Goal: Information Seeking & Learning: Learn about a topic

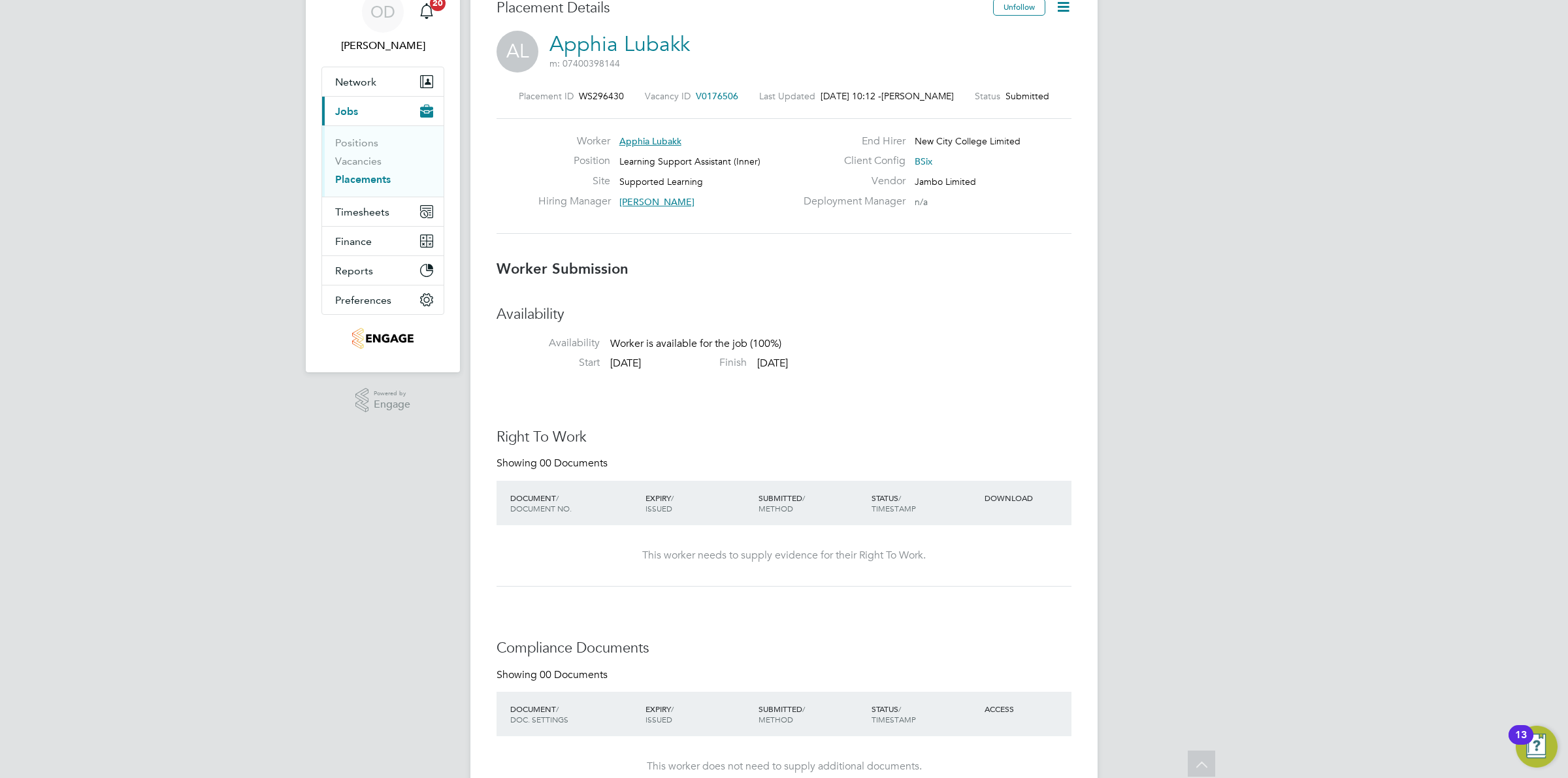
click at [367, 153] on li "Positions" at bounding box center [384, 145] width 98 height 19
click at [367, 163] on link "Vacancies" at bounding box center [358, 161] width 46 height 12
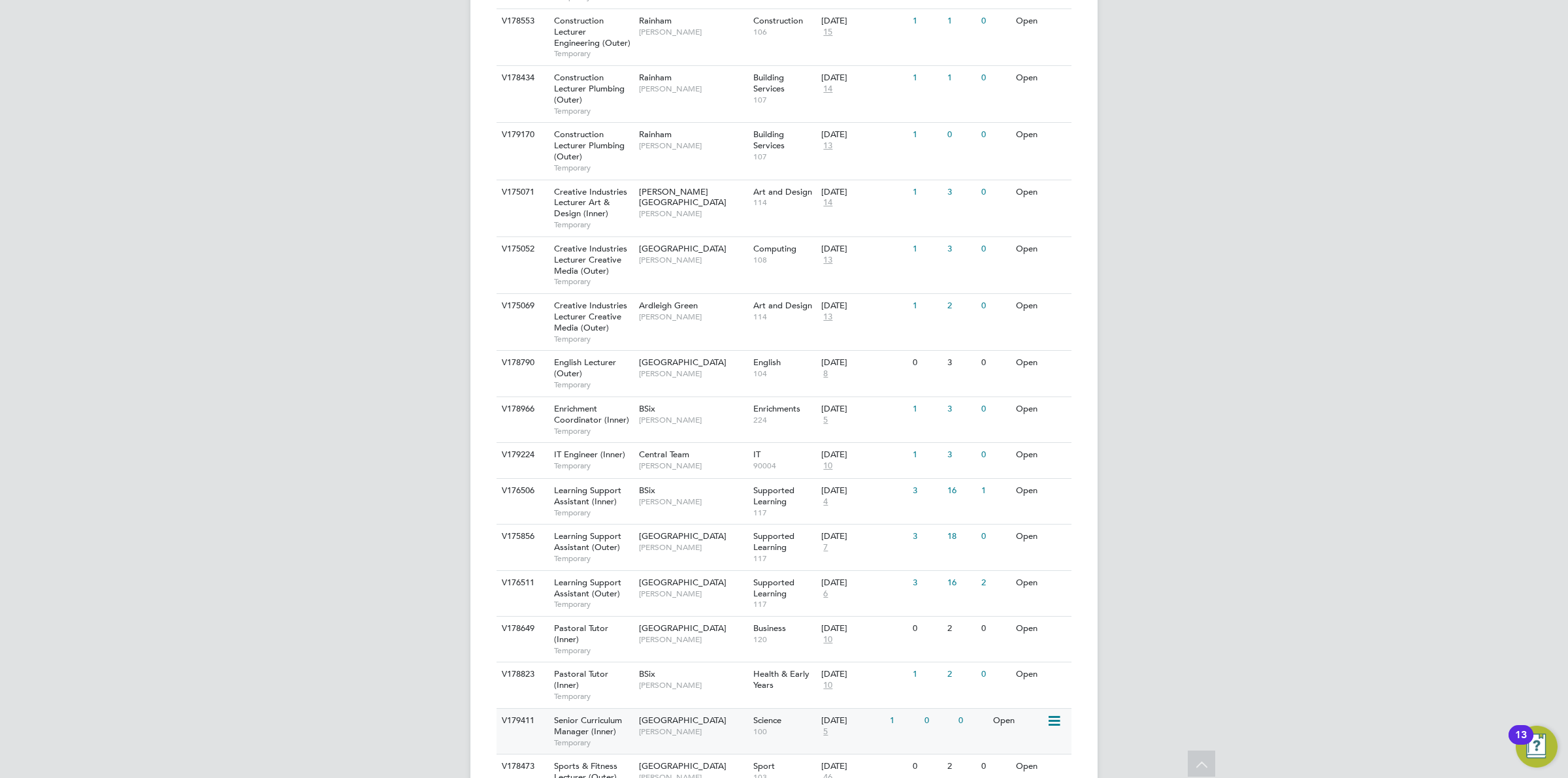
scroll to position [1146, 0]
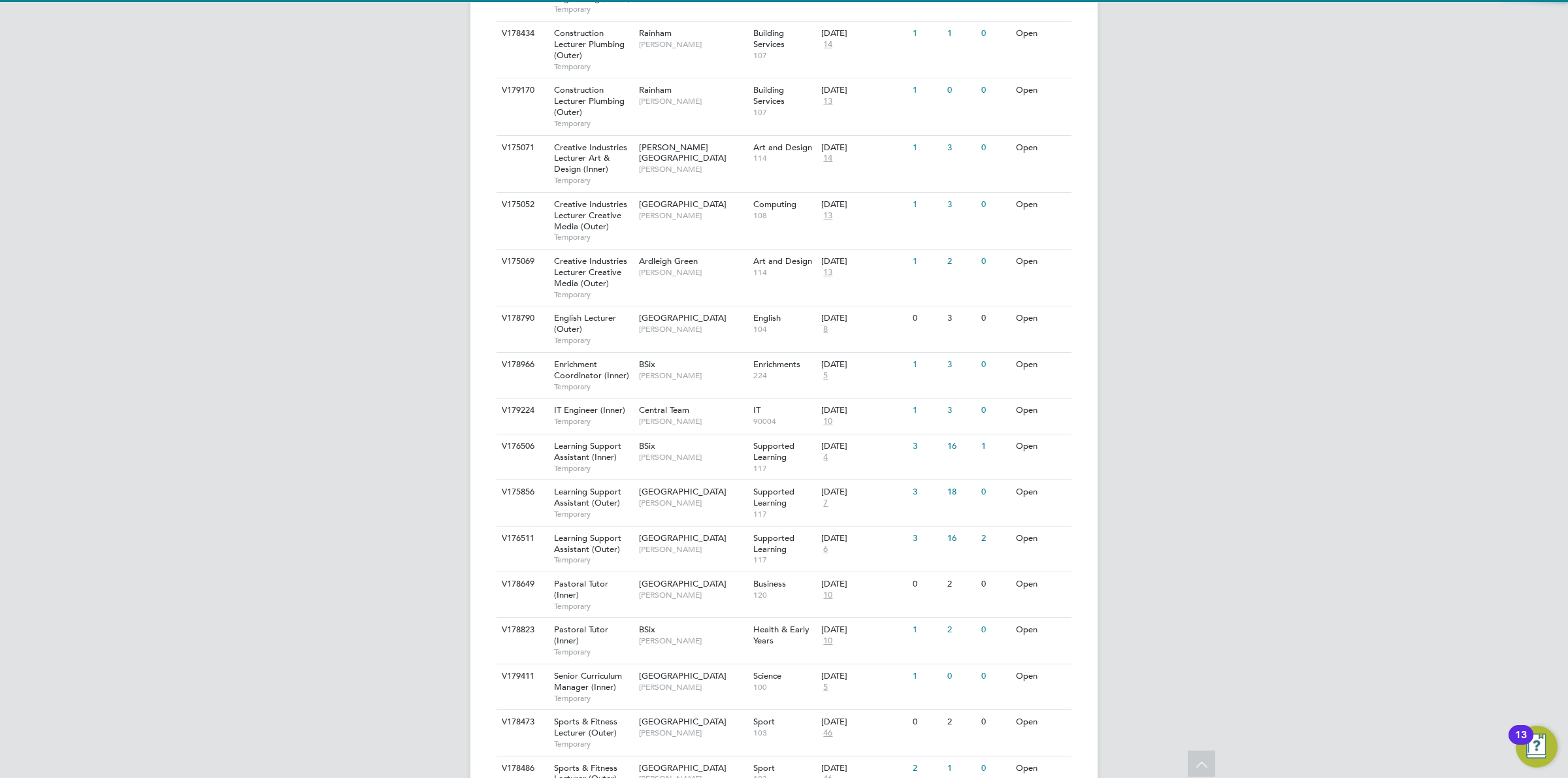
scroll to position [1324, 0]
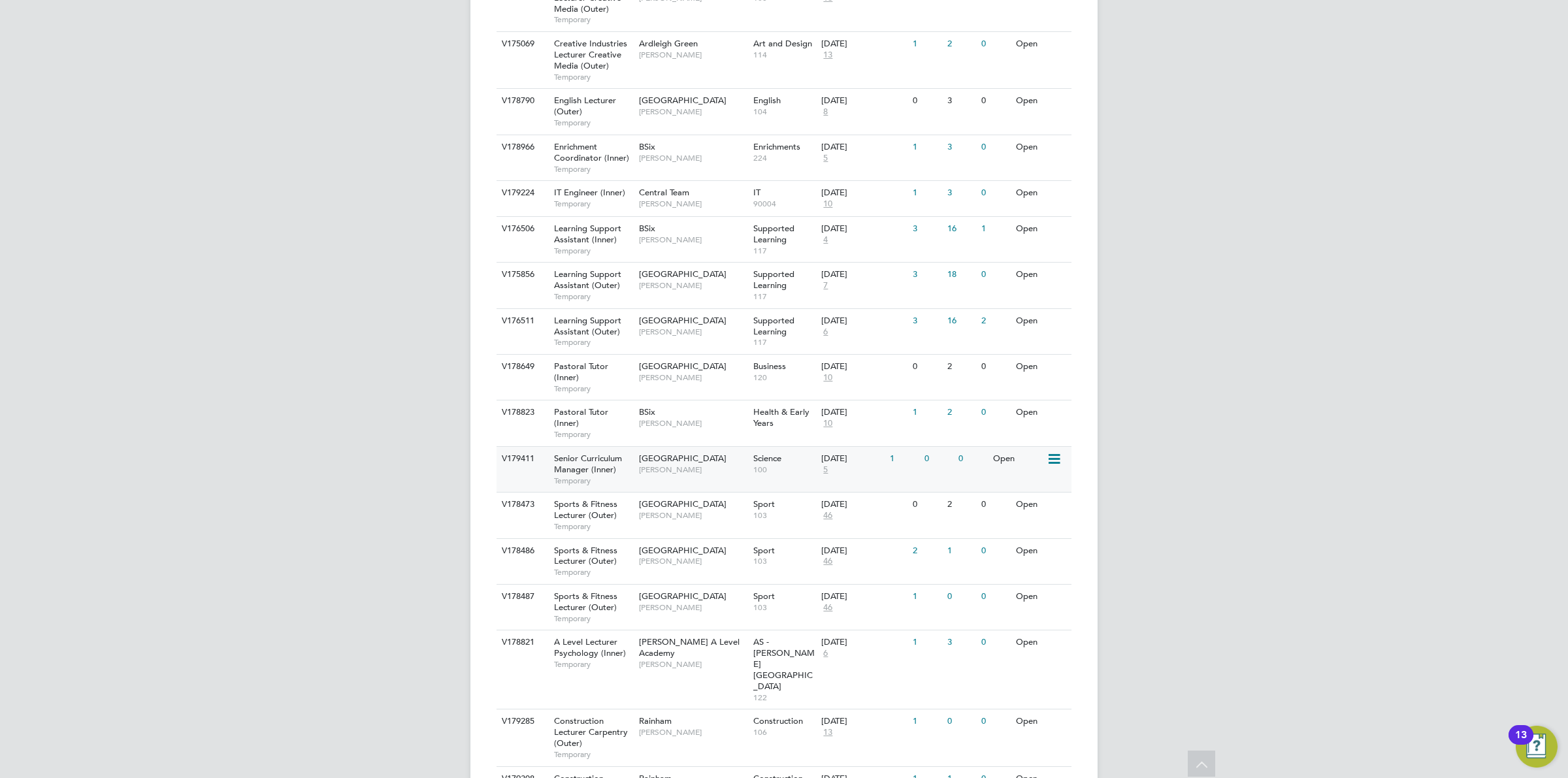
click at [722, 447] on div "[GEOGRAPHIC_DATA] [PERSON_NAME]" at bounding box center [693, 463] width 114 height 34
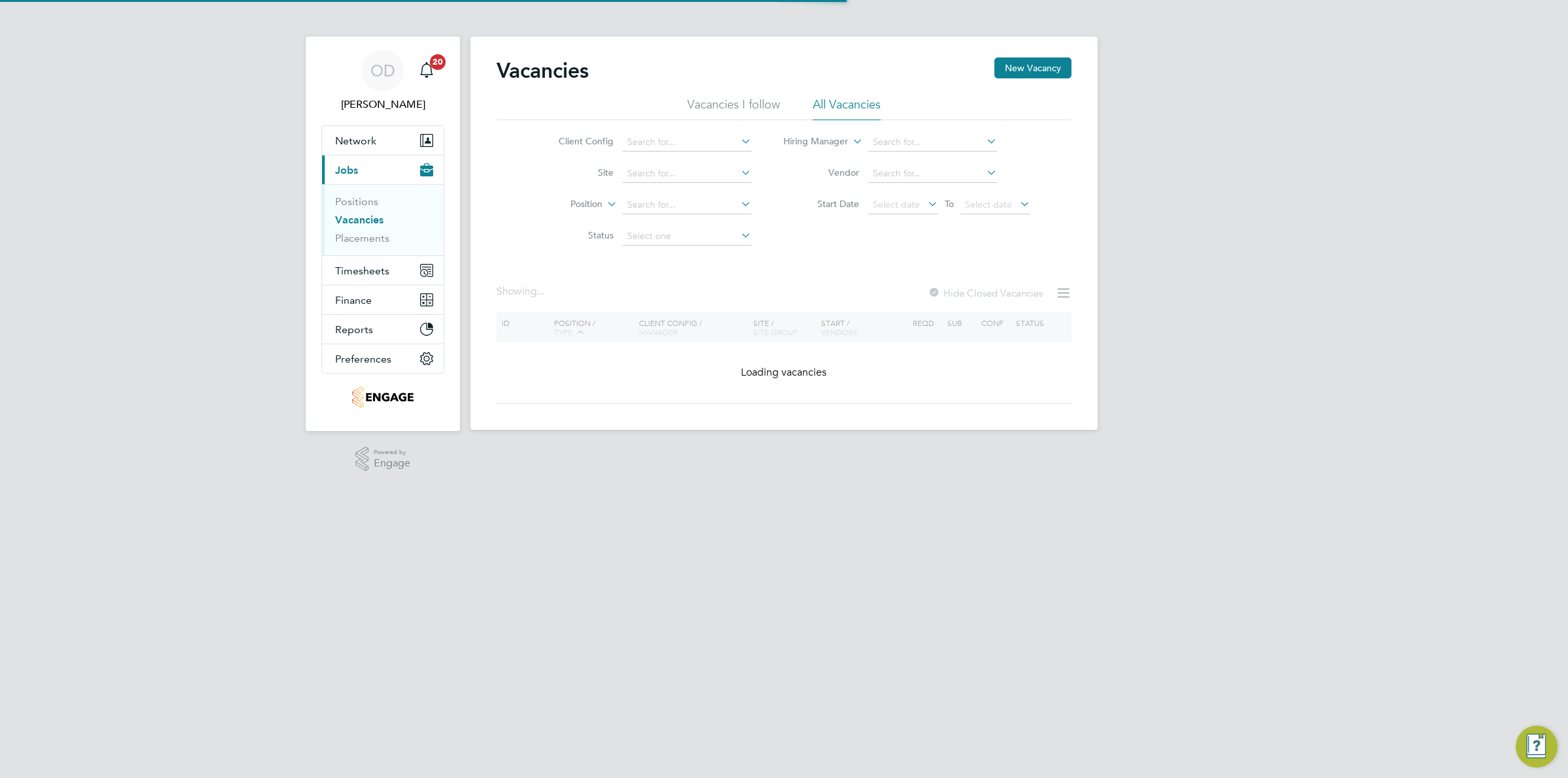
click at [381, 223] on link "Vacancies" at bounding box center [359, 220] width 49 height 12
click at [381, 234] on link "Placements" at bounding box center [361, 238] width 54 height 12
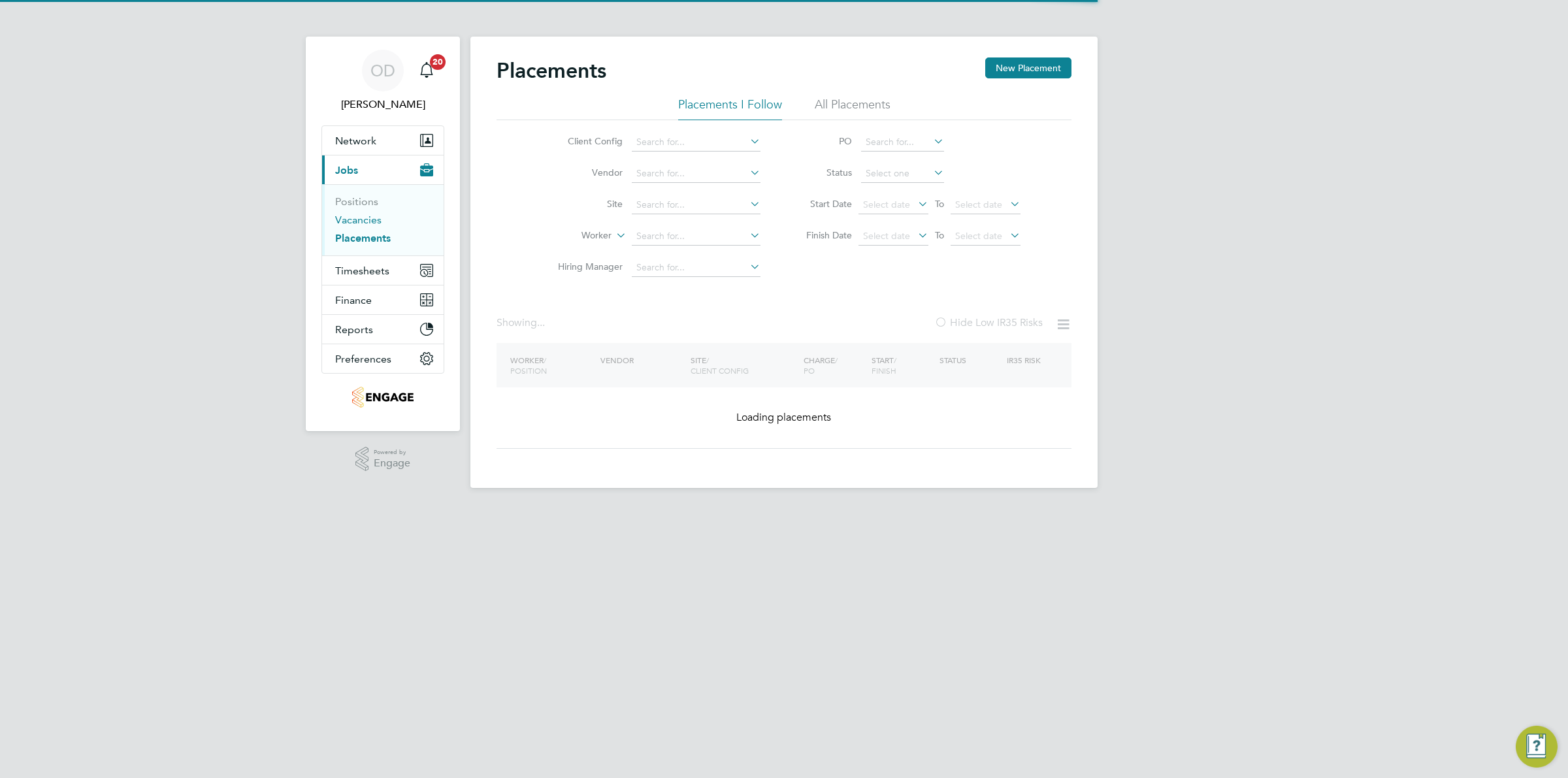
click at [369, 223] on link "Vacancies" at bounding box center [358, 220] width 46 height 12
